Goal: Task Accomplishment & Management: Complete application form

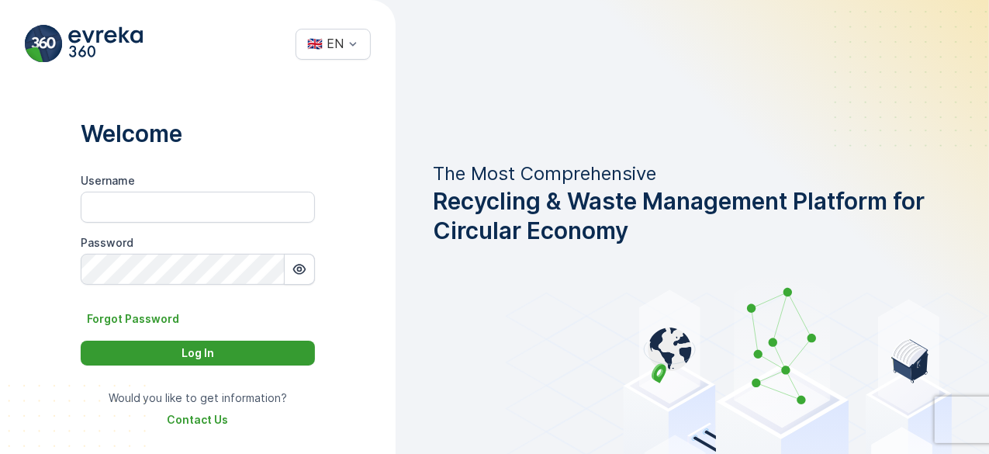
type input "arnoud.paans"
click at [236, 350] on div "Log In" at bounding box center [198, 353] width 216 height 16
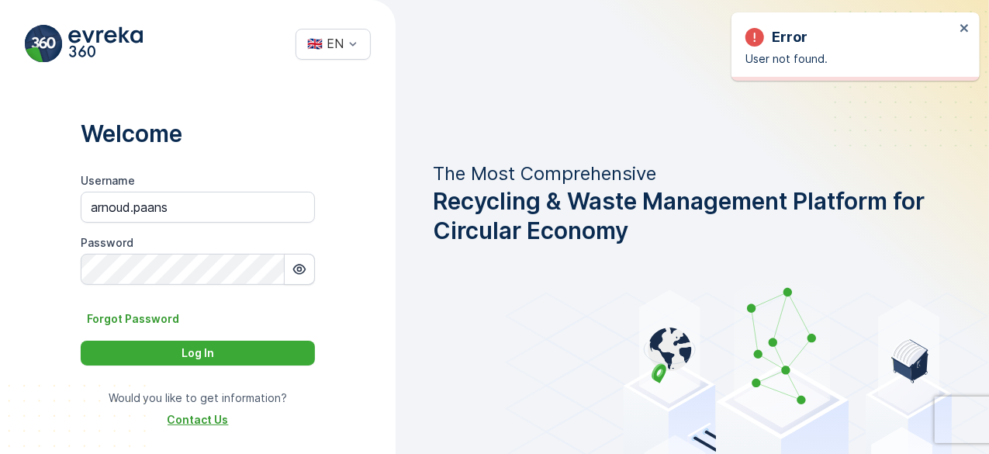
click at [208, 421] on p "Contact Us" at bounding box center [197, 420] width 61 height 16
click at [271, 110] on div "Welcome Username arnoud.paans Password Forgot Password Log In Would you like to…" at bounding box center [197, 273] width 395 height 371
click at [963, 26] on icon "close" at bounding box center [964, 28] width 8 height 8
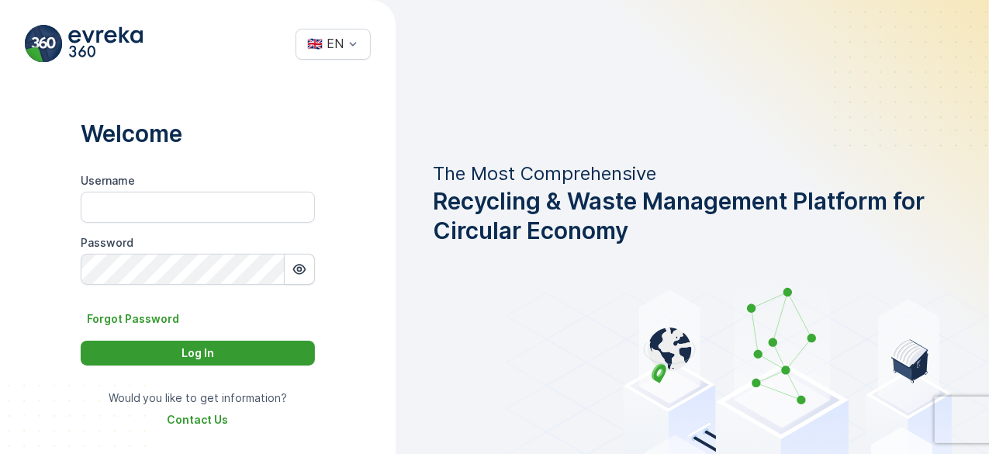
type input "arnoud.paans"
click at [220, 361] on button "Log In" at bounding box center [198, 352] width 234 height 25
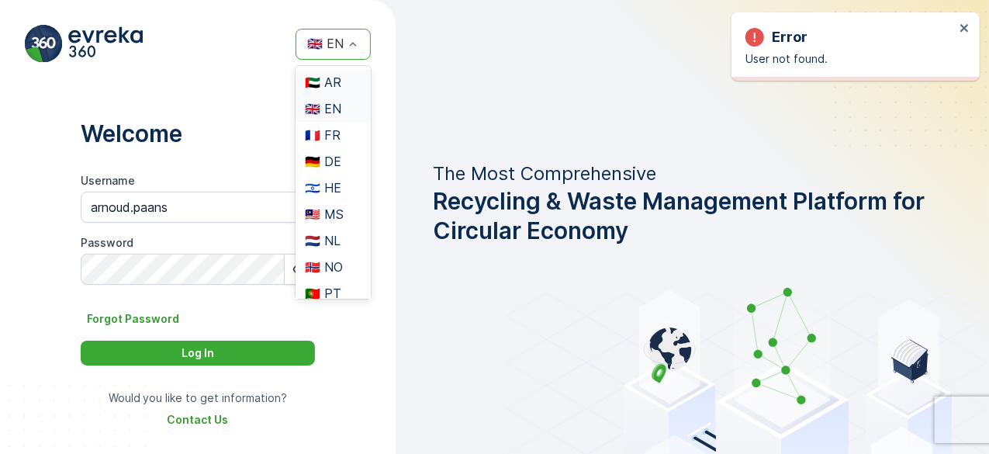
click at [344, 53] on div "🇬🇧 EN" at bounding box center [332, 44] width 75 height 31
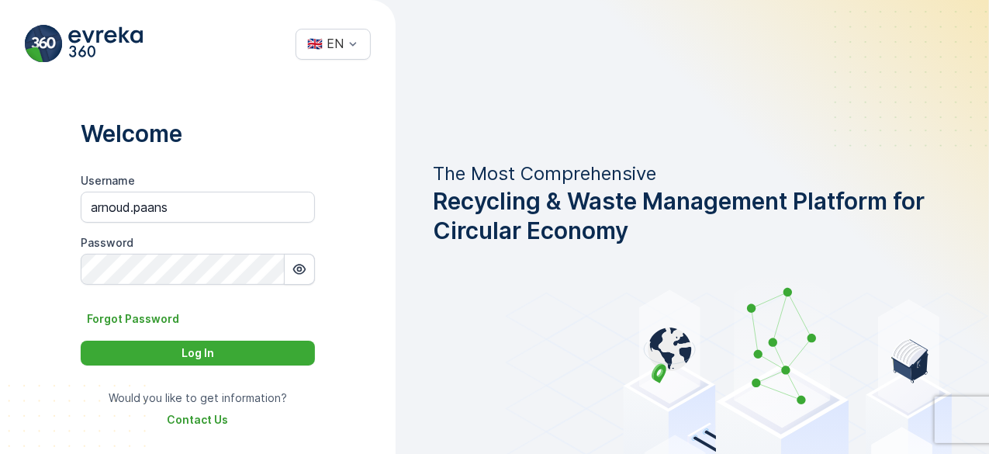
click at [270, 71] on div "🇬🇧 EN" at bounding box center [197, 44] width 395 height 88
click at [202, 421] on p "Contact Us" at bounding box center [197, 420] width 61 height 16
